Goal: Check status: Check status

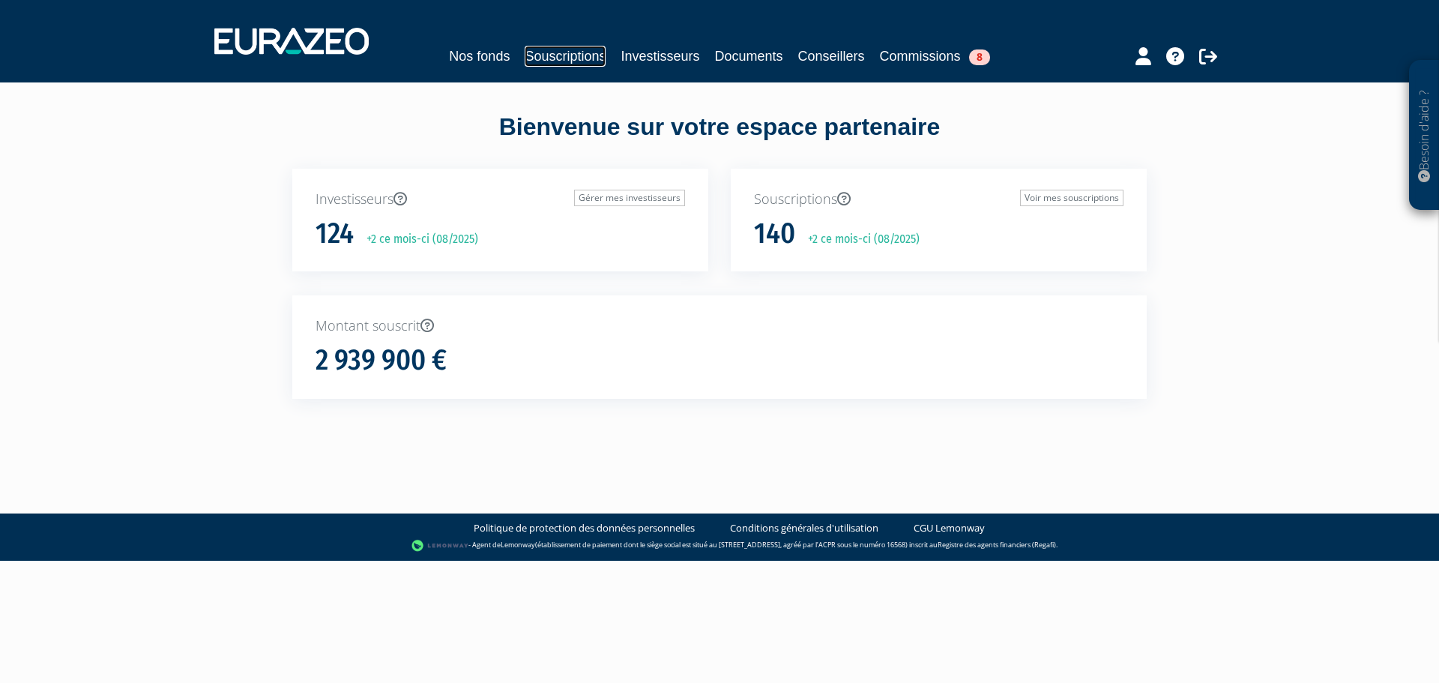
click at [566, 48] on link "Souscriptions" at bounding box center [564, 56] width 81 height 21
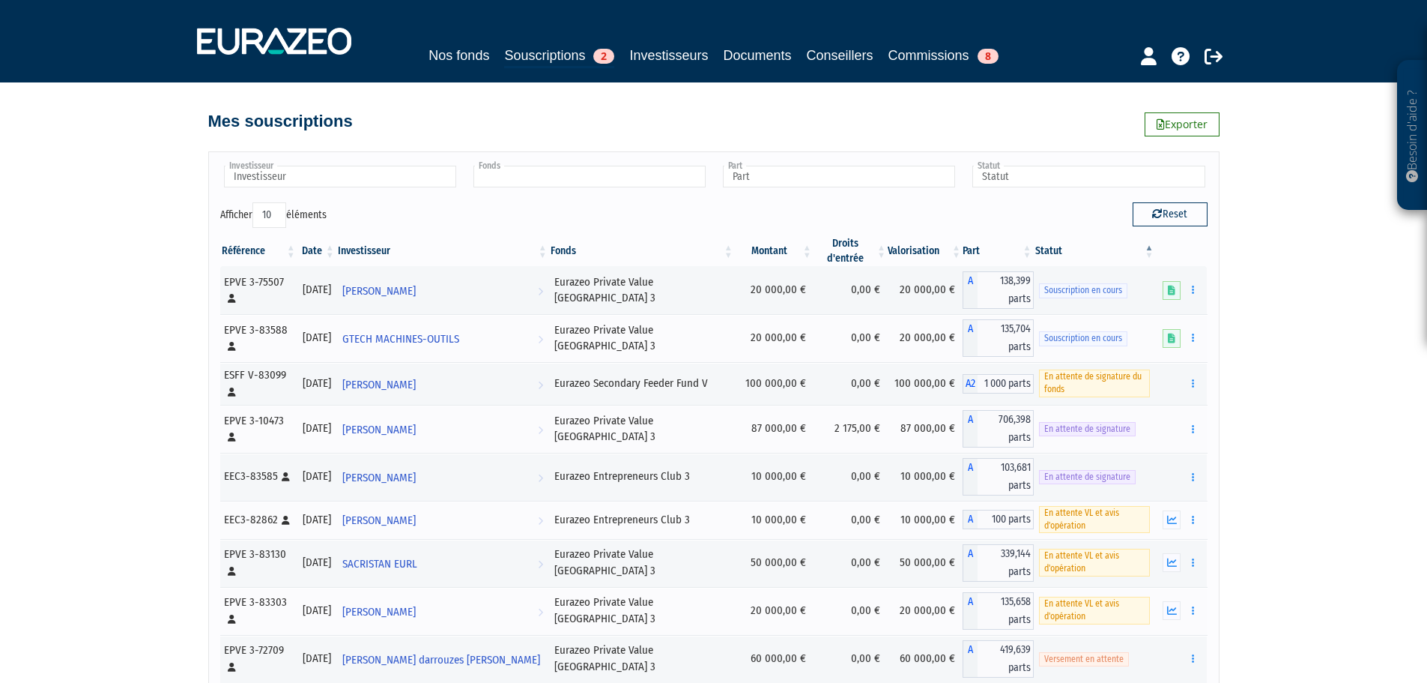
click at [513, 181] on input "text" at bounding box center [590, 177] width 232 height 22
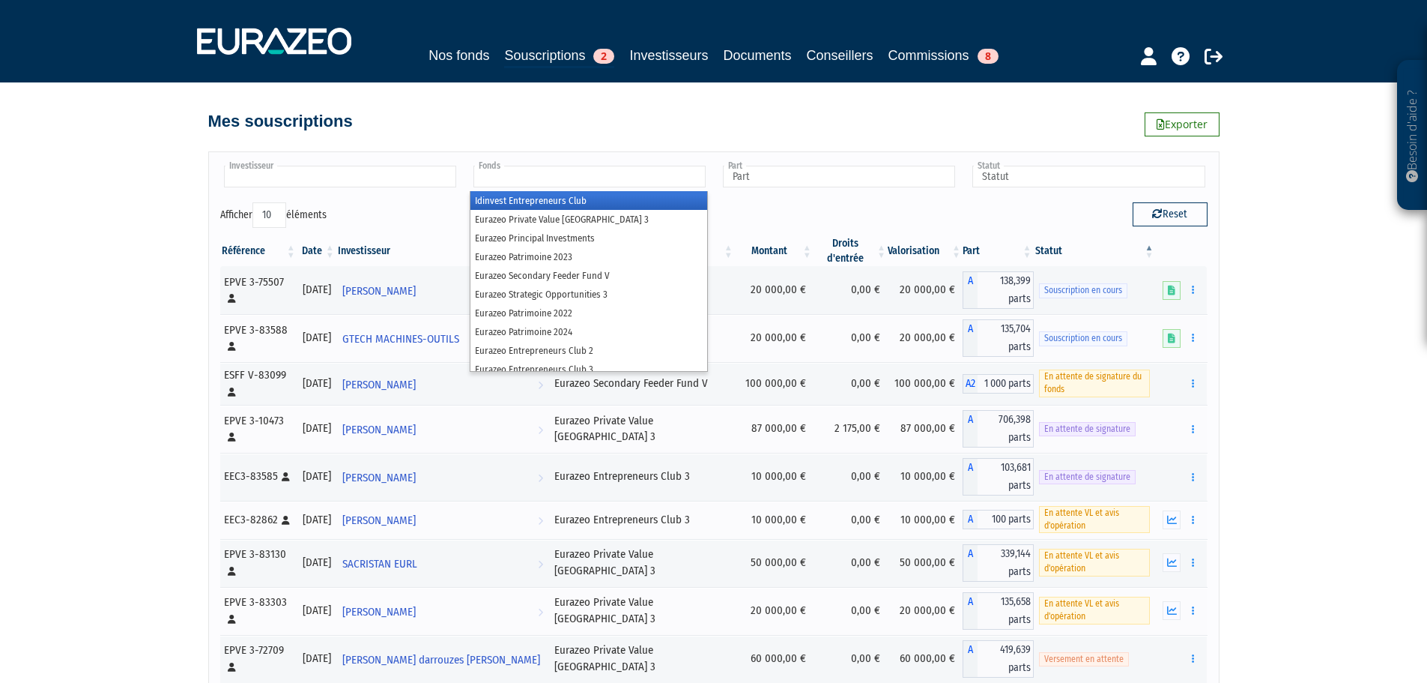
click at [370, 179] on input "text" at bounding box center [340, 177] width 232 height 22
type input "Fonds"
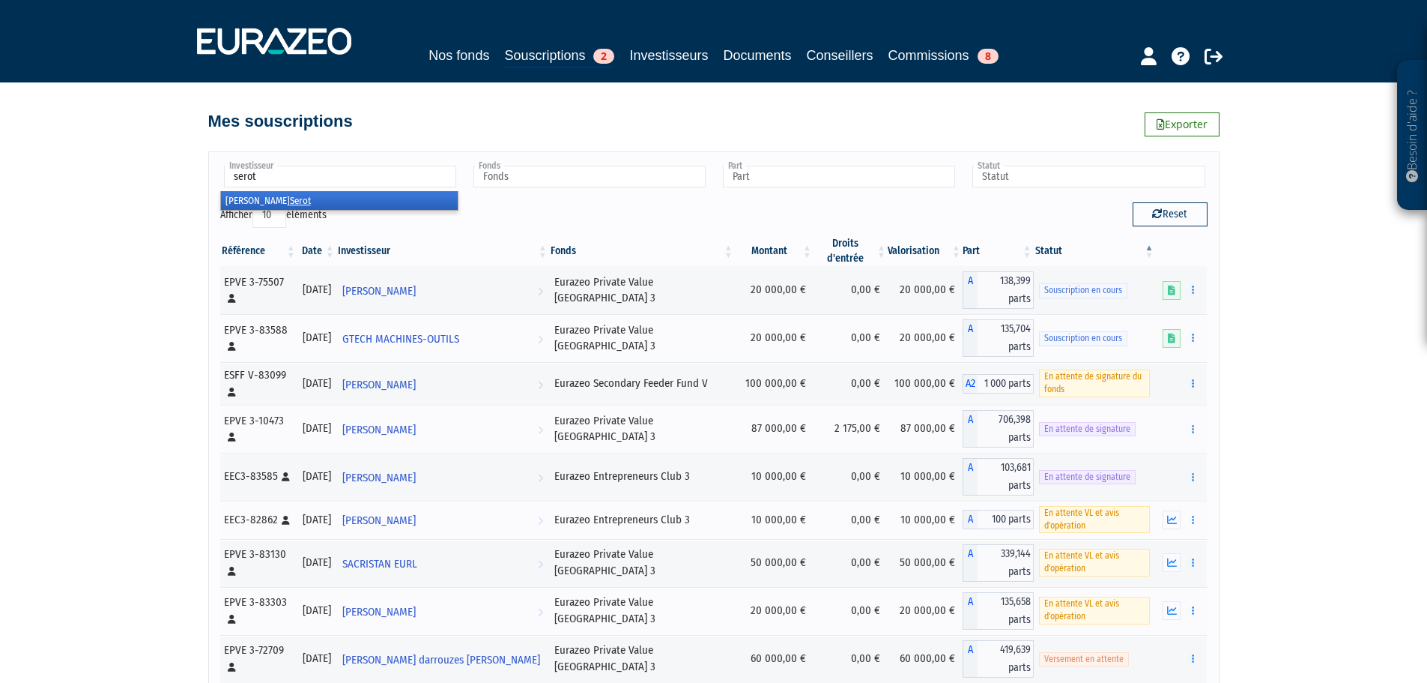
type input "serot"
click at [342, 193] on li "[PERSON_NAME]" at bounding box center [339, 200] width 237 height 19
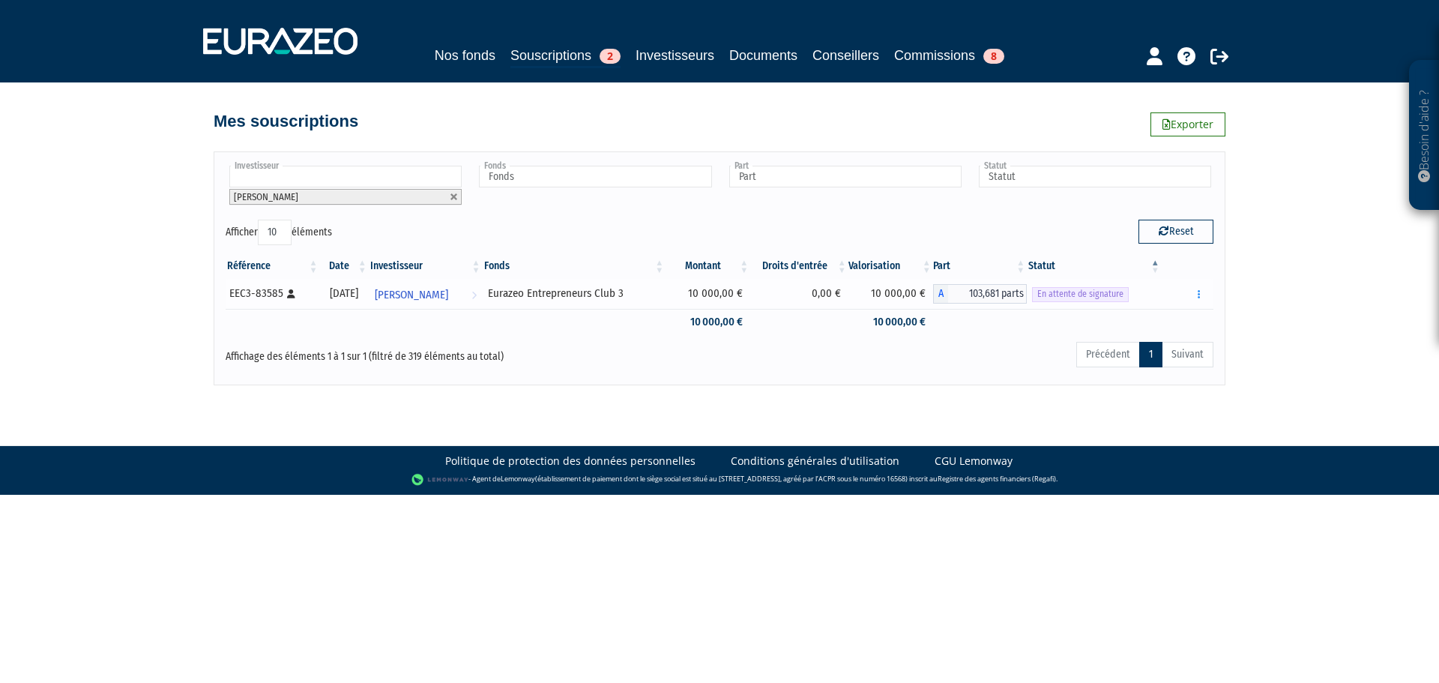
drag, startPoint x: 256, startPoint y: 289, endPoint x: 279, endPoint y: 288, distance: 23.3
click at [279, 288] on div "EEC3-83585 [Français] Personne physique" at bounding box center [271, 293] width 85 height 16
copy div "83585"
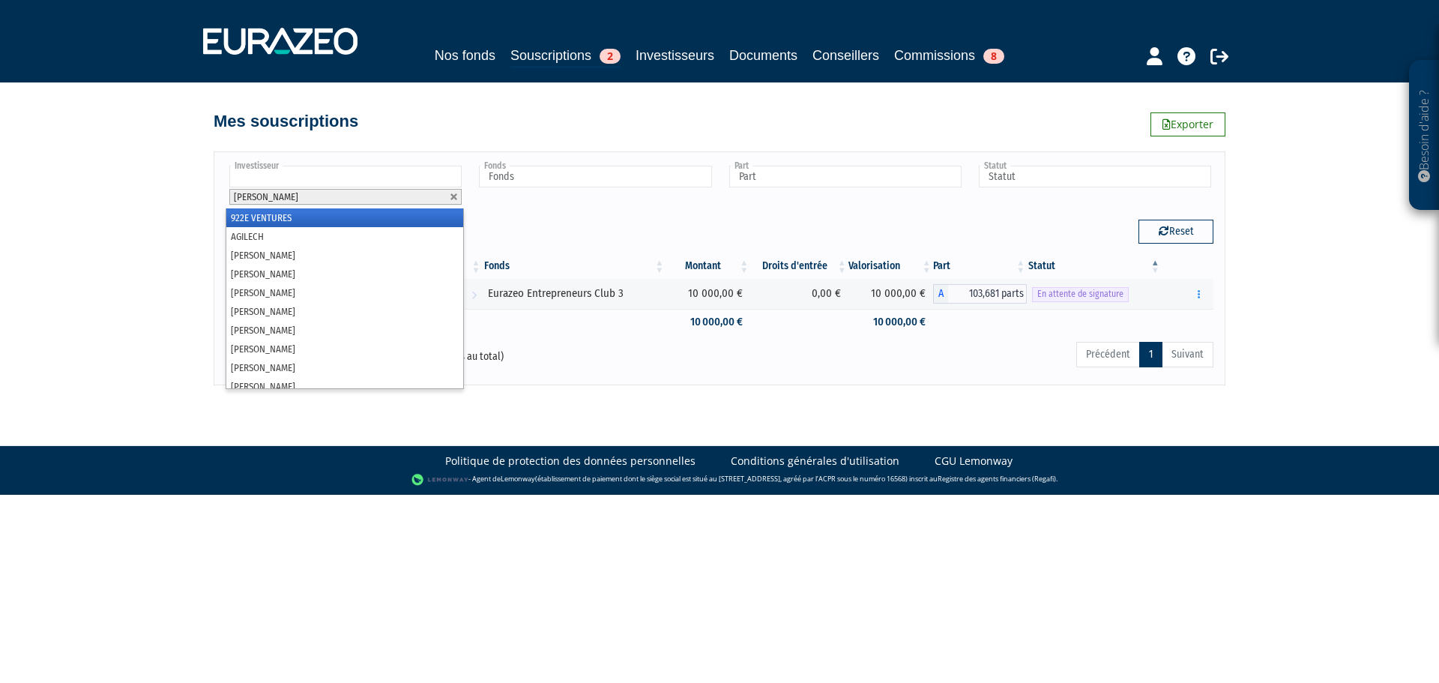
click at [462, 195] on ul "[PERSON_NAME]" at bounding box center [345, 185] width 238 height 45
click at [450, 196] on link at bounding box center [454, 197] width 9 height 9
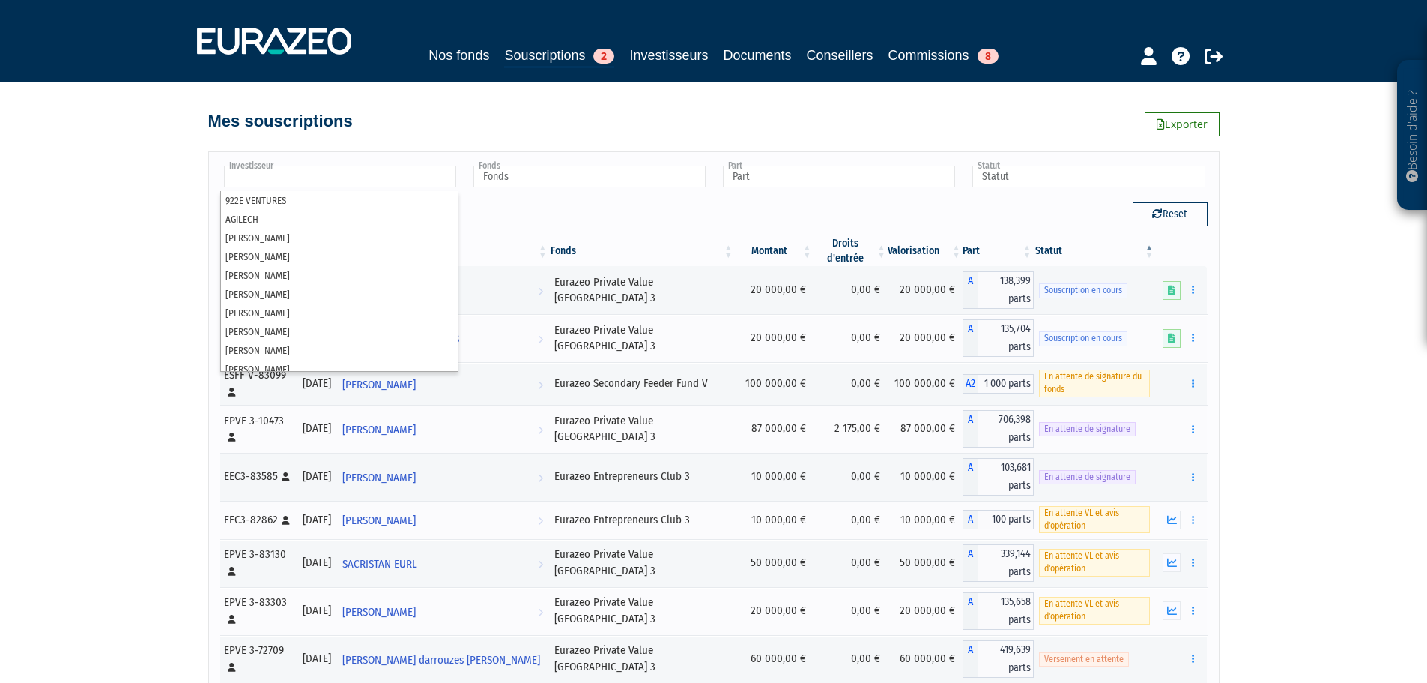
click at [372, 180] on input "text" at bounding box center [340, 177] width 232 height 22
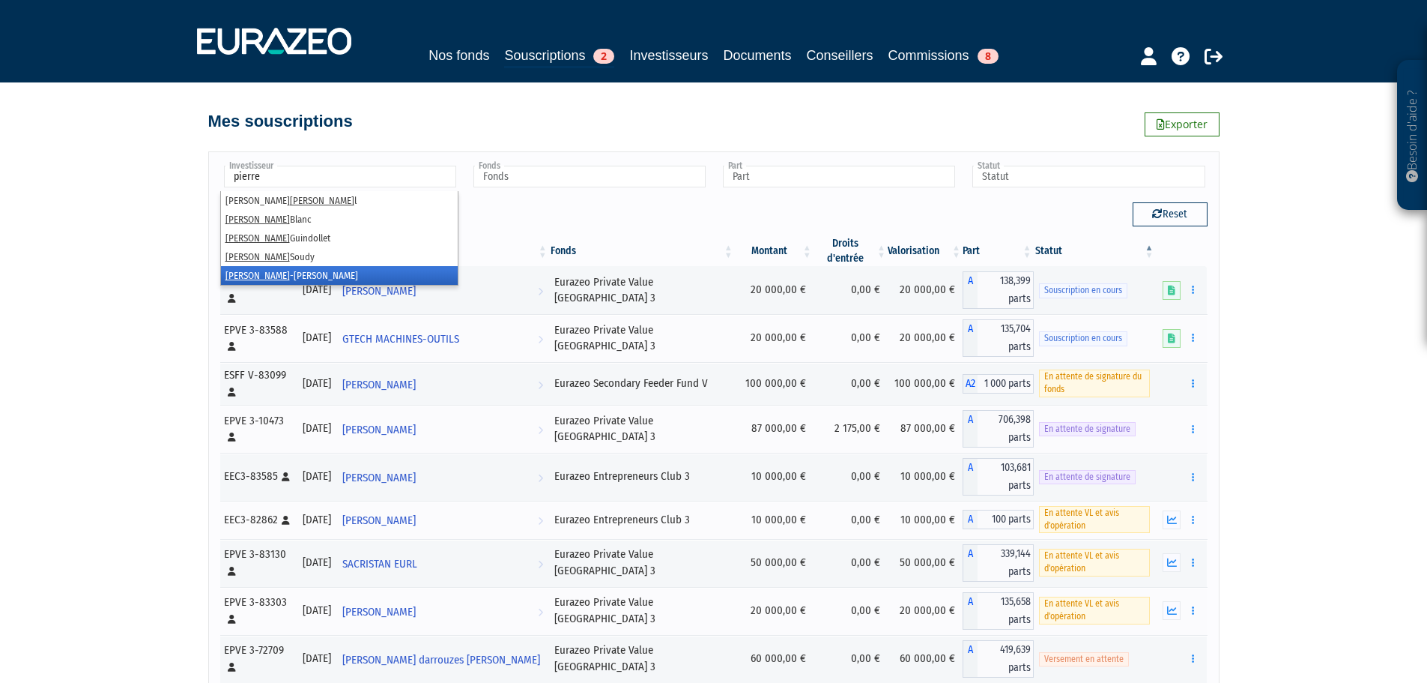
type input "Investisseur"
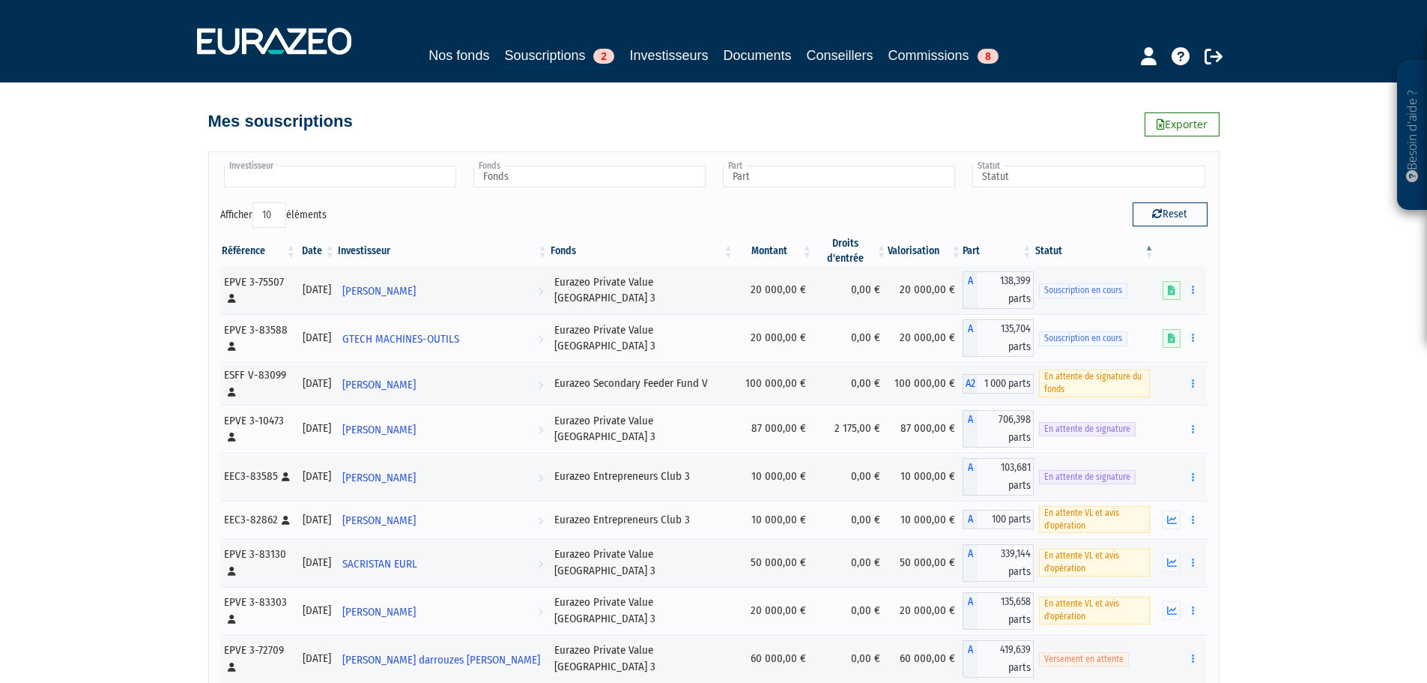
click at [269, 173] on input "text" at bounding box center [340, 177] width 232 height 22
type input "[PERSON_NAME]"
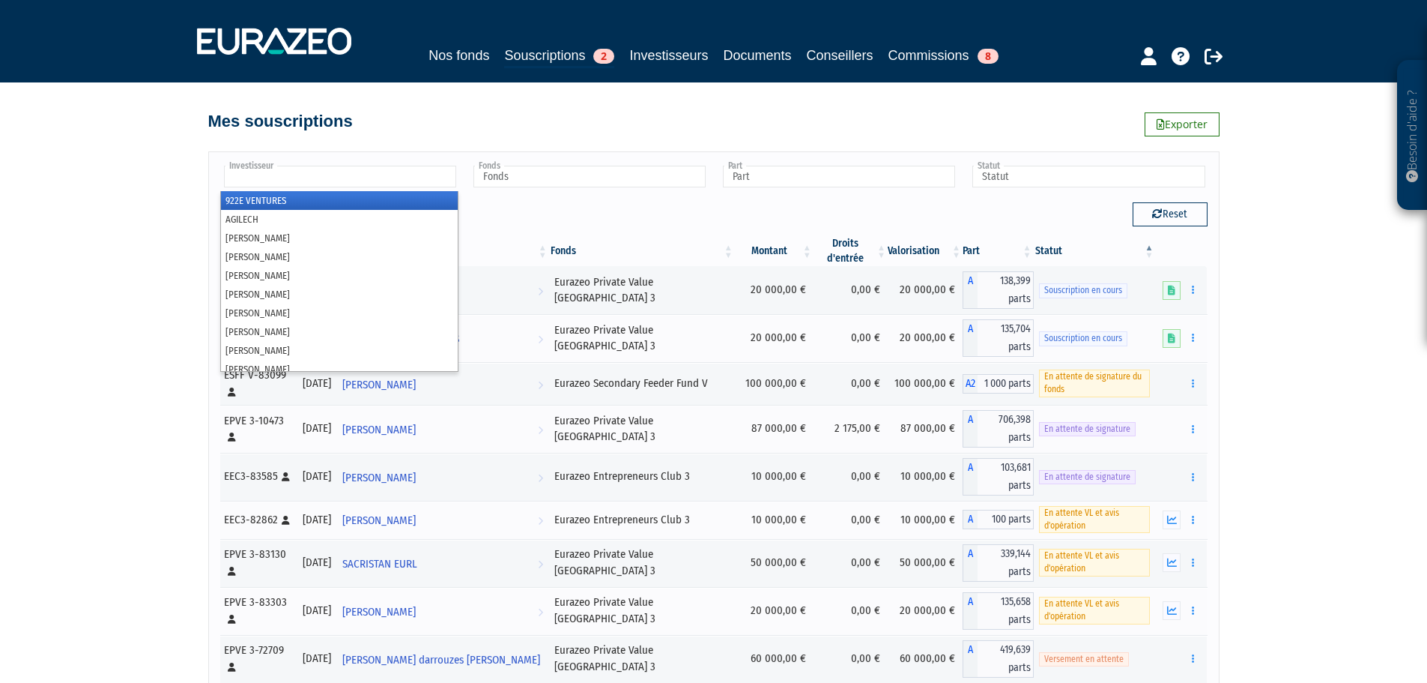
type input "Investisseur"
click at [368, 175] on input "text" at bounding box center [340, 177] width 232 height 22
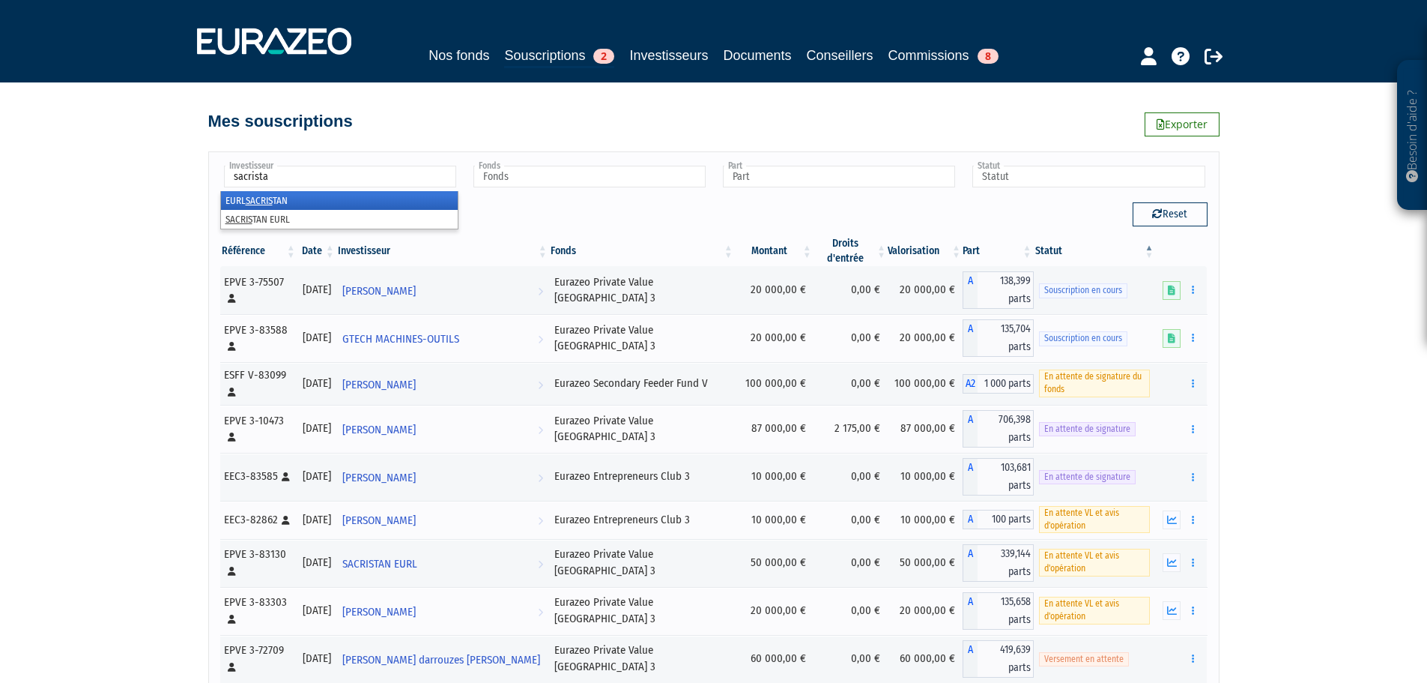
type input "sacristan"
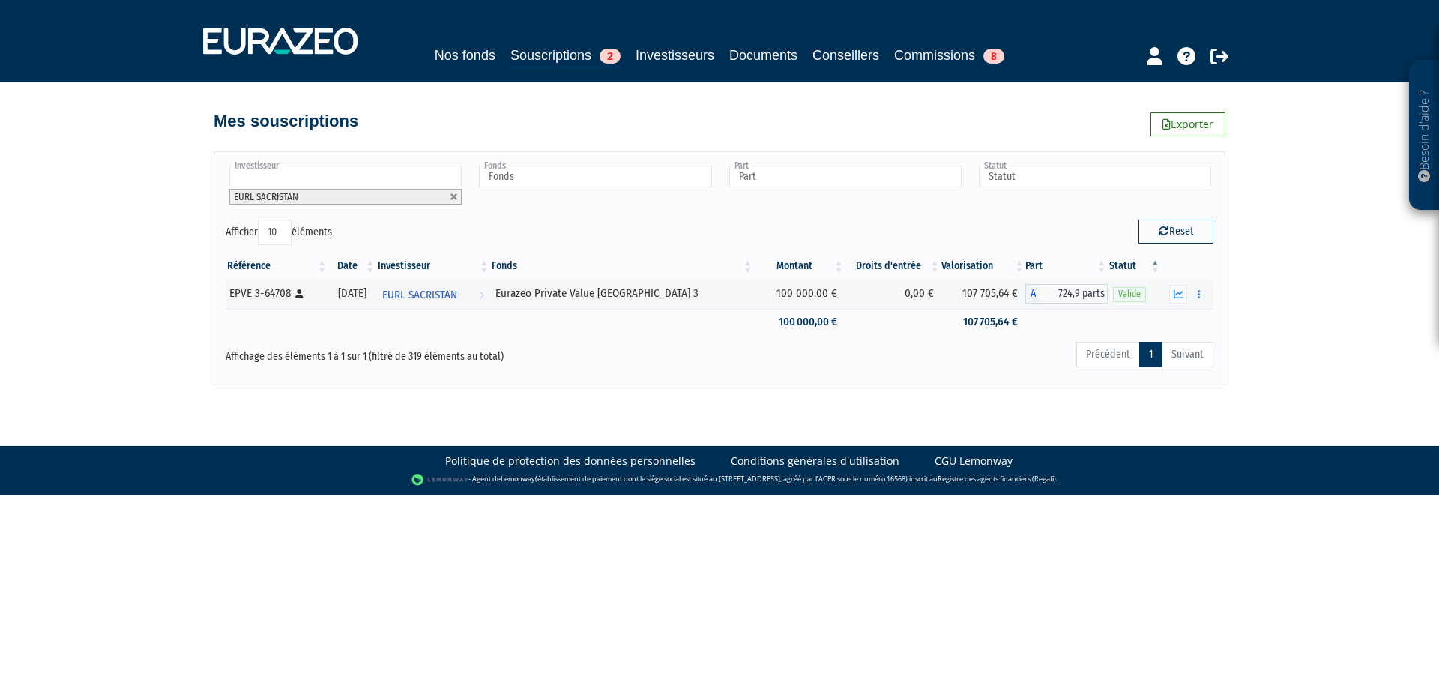
click at [303, 175] on input "text" at bounding box center [345, 177] width 232 height 22
type input "sacr"
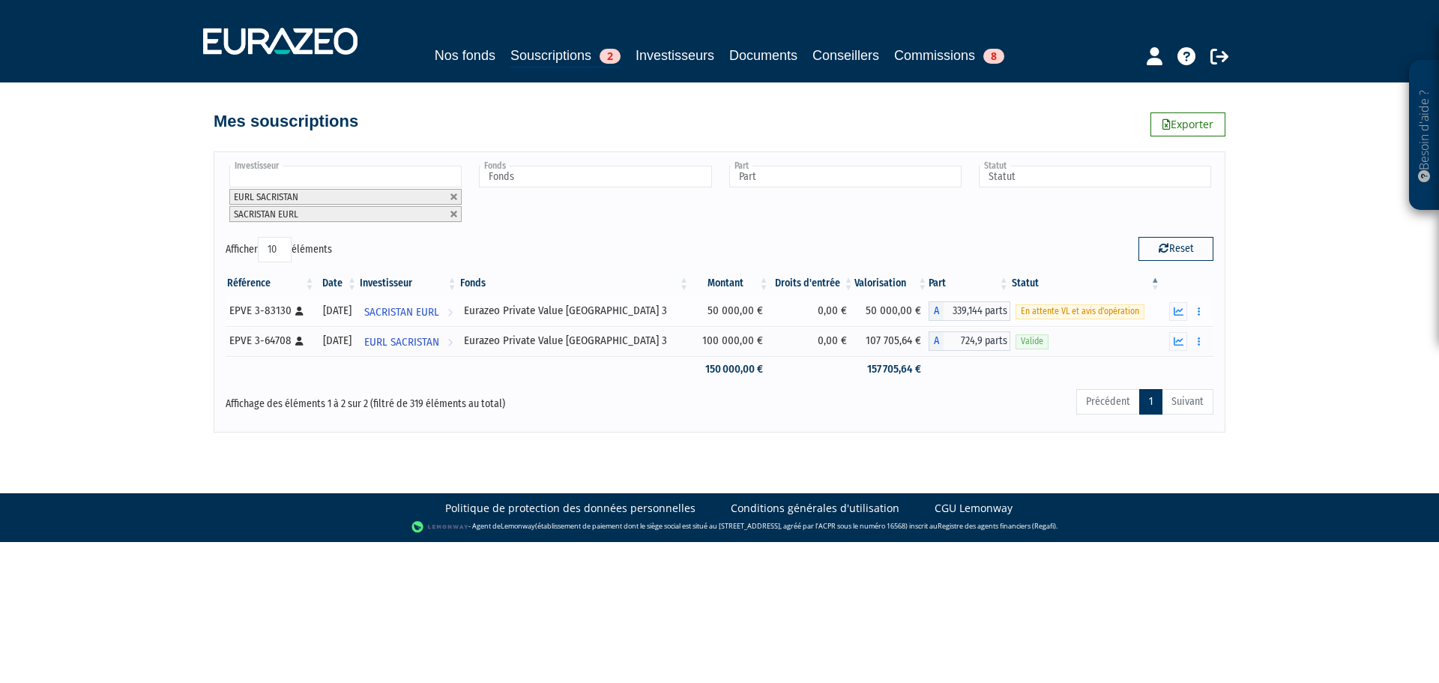
click at [267, 311] on div "EPVE 3-83130 [Français] Personne physique" at bounding box center [270, 311] width 82 height 16
copy div "83130"
